Goal: Answer question/provide support: Answer question/provide support

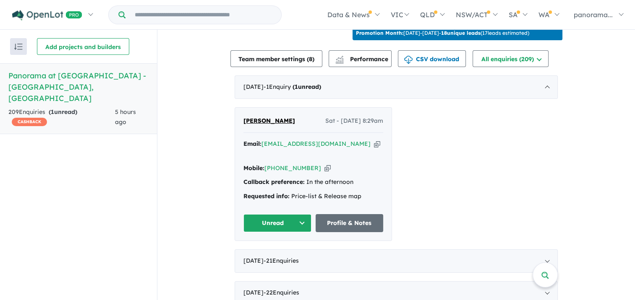
scroll to position [294, 0]
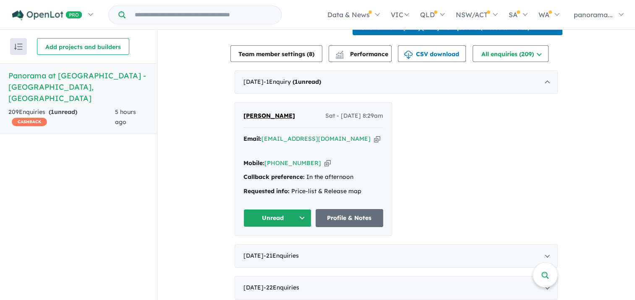
click at [295, 150] on div "Email: [EMAIL_ADDRESS][DOMAIN_NAME] Copied!" at bounding box center [313, 144] width 140 height 20
click at [295, 216] on button "Unread" at bounding box center [277, 218] width 68 height 18
click at [293, 253] on button "Assigned" at bounding box center [280, 257] width 73 height 19
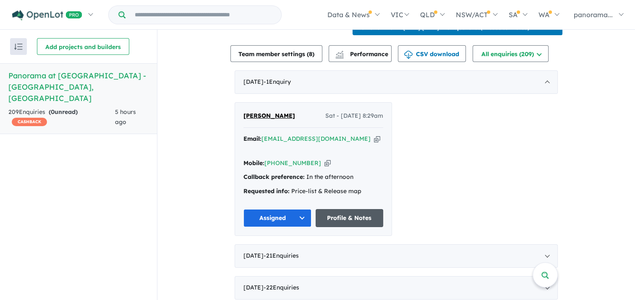
click at [336, 216] on link "Profile & Notes" at bounding box center [350, 218] width 68 height 18
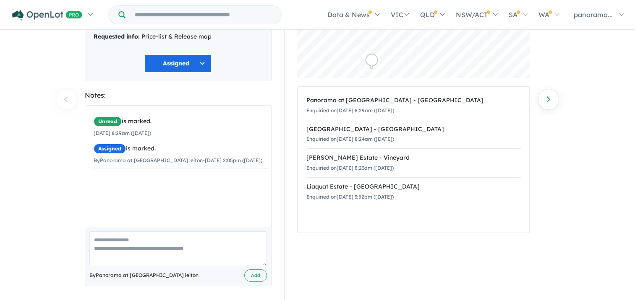
scroll to position [102, 0]
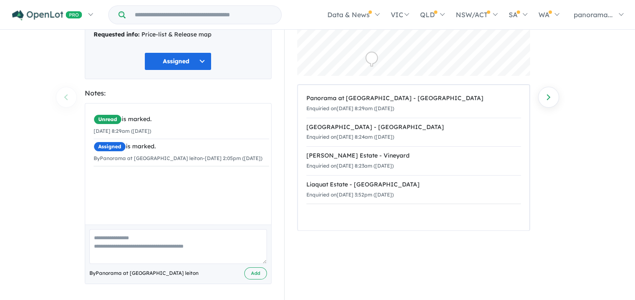
click at [106, 255] on textarea at bounding box center [178, 247] width 178 height 35
type textarea "**********"
click at [254, 274] on button "Add" at bounding box center [255, 274] width 23 height 12
